Goal: Navigation & Orientation: Find specific page/section

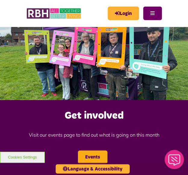
click at [162, 17] on button "Menu" at bounding box center [152, 14] width 19 height 14
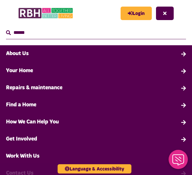
click at [26, 55] on link "About Us" at bounding box center [96, 53] width 192 height 17
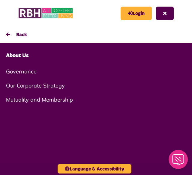
click at [21, 59] on link "About Us" at bounding box center [96, 55] width 192 height 17
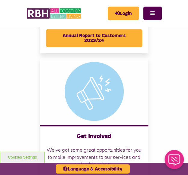
scroll to position [854, 0]
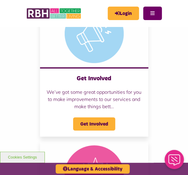
click at [162, 13] on button "Menu" at bounding box center [152, 14] width 19 height 14
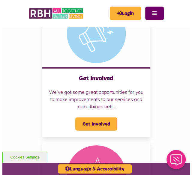
scroll to position [852, 0]
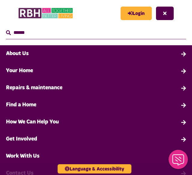
click at [26, 71] on link "Your Home" at bounding box center [96, 71] width 192 height 17
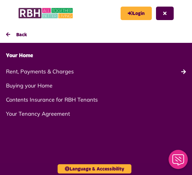
click at [14, 37] on button "Back" at bounding box center [96, 34] width 192 height 17
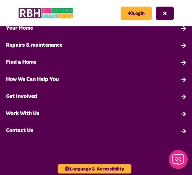
scroll to position [43, 0]
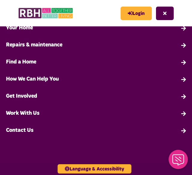
click at [31, 111] on link "Work With Us" at bounding box center [96, 113] width 192 height 17
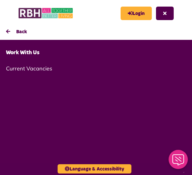
scroll to position [0, 0]
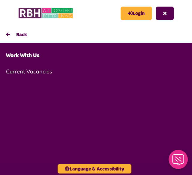
click at [28, 71] on link "Current Vacancies" at bounding box center [96, 72] width 192 height 14
